Goal: Check status: Check status

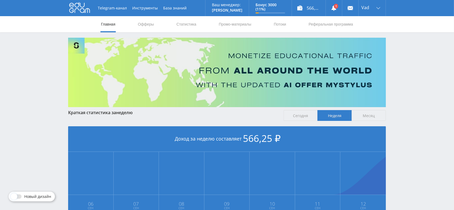
drag, startPoint x: 186, startPoint y: 21, endPoint x: 175, endPoint y: 29, distance: 13.5
click at [186, 21] on link "Статистика" at bounding box center [186, 24] width 21 height 16
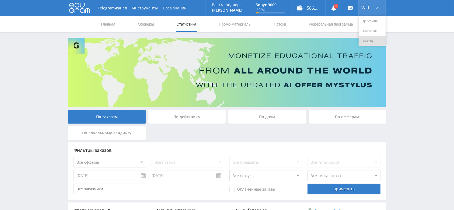
click at [367, 39] on link "Выход" at bounding box center [372, 41] width 27 height 10
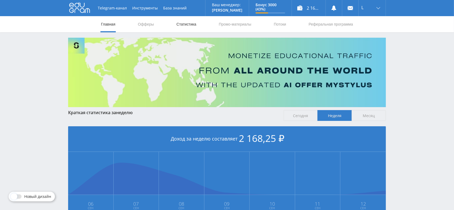
click at [192, 28] on link "Статистика" at bounding box center [186, 24] width 21 height 16
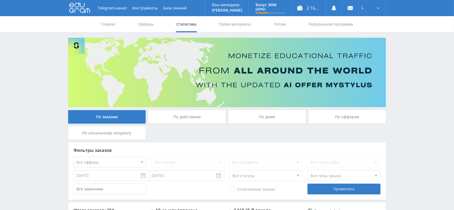
click at [261, 174] on select "Все статусы В аукционе В работе На гарантии Завершен Возврат Черновик" at bounding box center [266, 175] width 73 height 11
click at [318, 133] on div "По заказам По действиям По дням По офферам По локальному лендингу" at bounding box center [227, 126] width 321 height 32
click at [274, 176] on select "Все статусы В аукционе В работе На гарантии Завершен Возврат Черновик" at bounding box center [266, 175] width 73 height 11
select select "3"
click at [230, 170] on select "Все статусы В аукционе В работе На гарантии Завершен Возврат Черновик" at bounding box center [266, 175] width 73 height 11
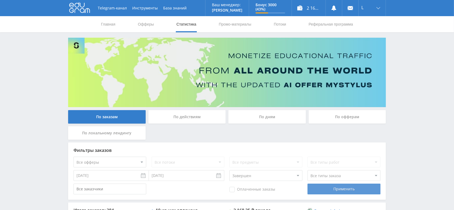
click at [321, 190] on div "Применить" at bounding box center [344, 189] width 73 height 11
